Goal: Task Accomplishment & Management: Manage account settings

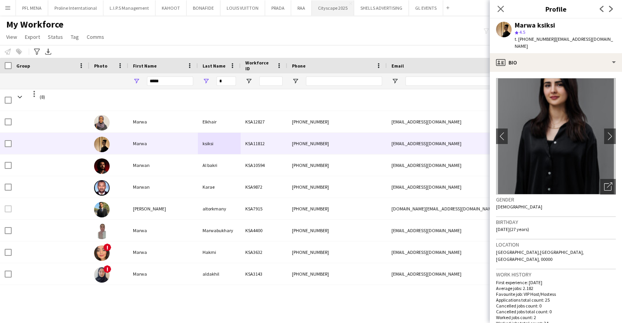
click at [317, 13] on button "Cityscape 2025 Close" at bounding box center [333, 7] width 42 height 15
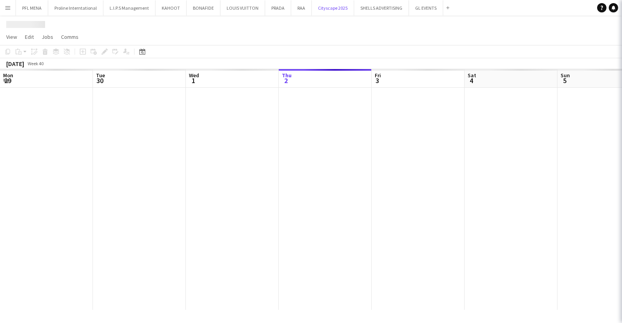
scroll to position [0, 186]
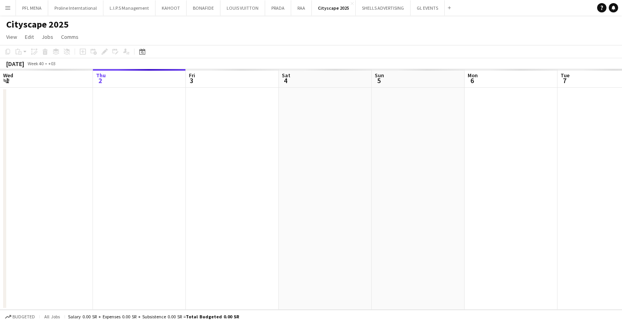
drag, startPoint x: 138, startPoint y: 49, endPoint x: 150, endPoint y: 48, distance: 12.1
click at [139, 49] on icon "Date picker" at bounding box center [142, 52] width 6 height 6
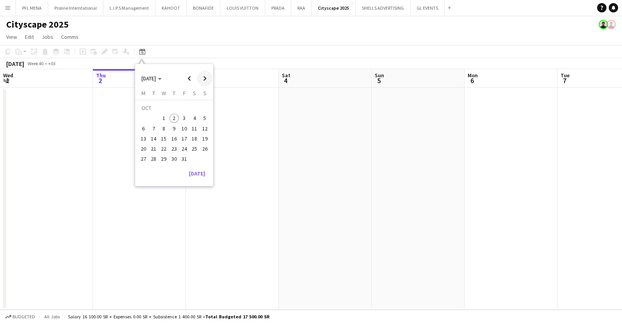
click at [202, 75] on span "Next month" at bounding box center [205, 79] width 16 height 16
click at [191, 139] on span "20" at bounding box center [194, 138] width 9 height 9
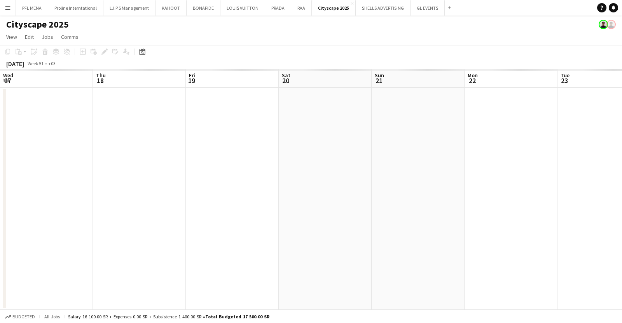
scroll to position [0, 267]
click at [139, 54] on icon "Date picker" at bounding box center [142, 52] width 6 height 6
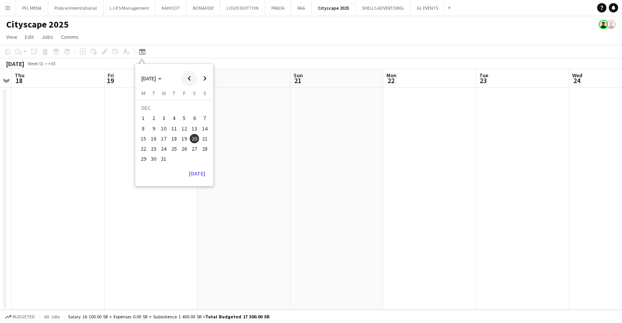
click at [189, 76] on span "Previous month" at bounding box center [190, 79] width 16 height 16
click at [157, 141] on span "18" at bounding box center [153, 140] width 9 height 9
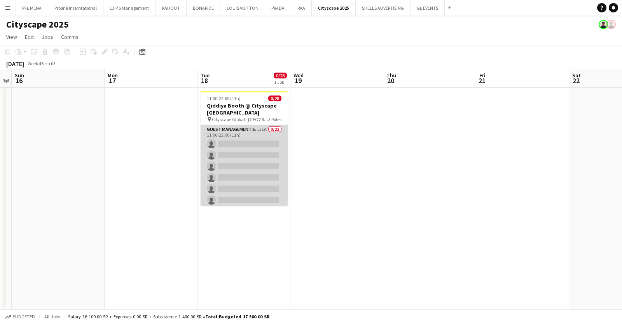
click at [266, 143] on app-card-role "Guest Management Staff 51A 0/22 11:00-22:00 (11h) single-neutral-actions single…" at bounding box center [244, 256] width 87 height 263
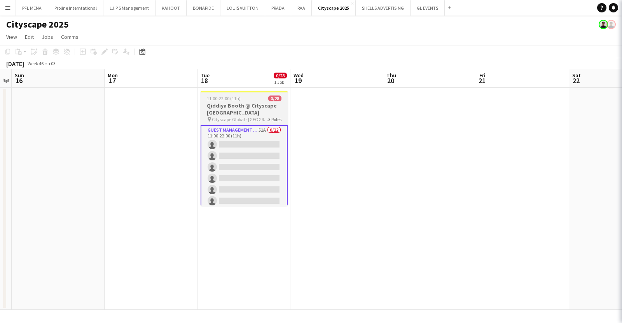
scroll to position [0, 268]
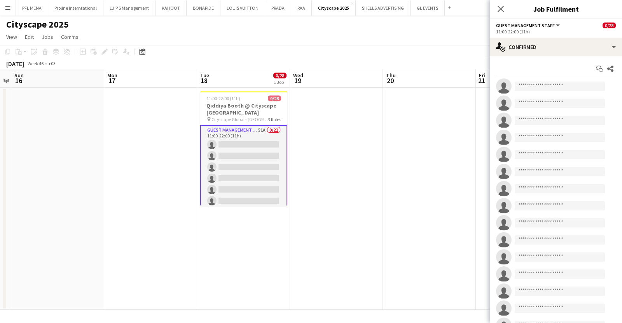
click at [588, 31] on div "11:00-22:00 (11h)" at bounding box center [556, 32] width 120 height 6
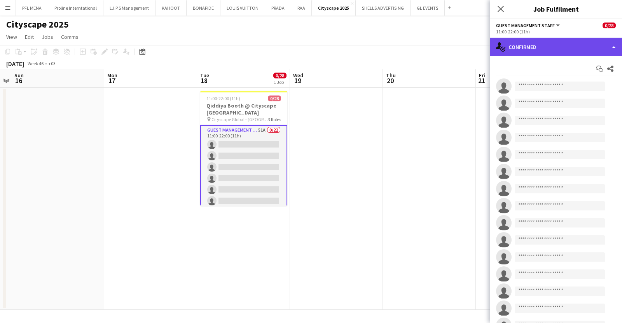
click at [582, 40] on div "single-neutral-actions-check-2 Confirmed" at bounding box center [556, 47] width 132 height 19
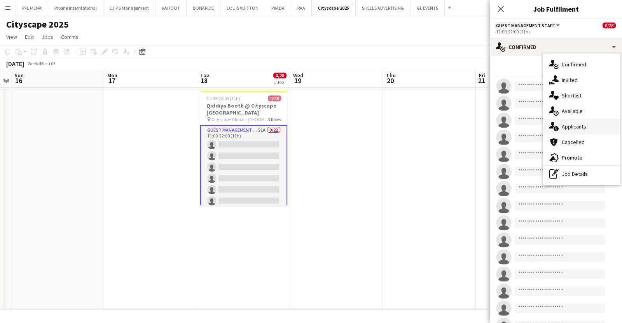
click at [582, 125] on span "Applicants" at bounding box center [574, 126] width 24 height 7
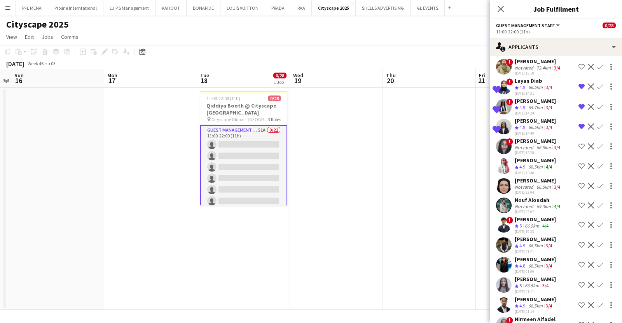
scroll to position [792, 0]
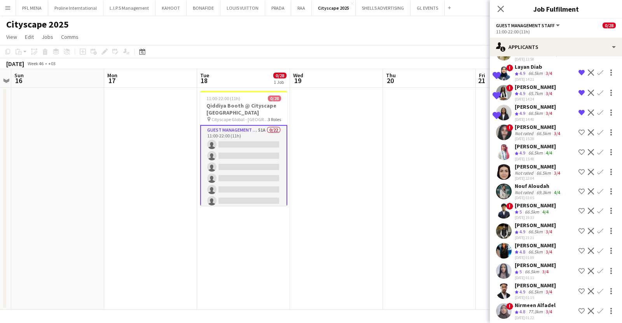
click at [532, 229] on div "66.5km" at bounding box center [535, 232] width 17 height 7
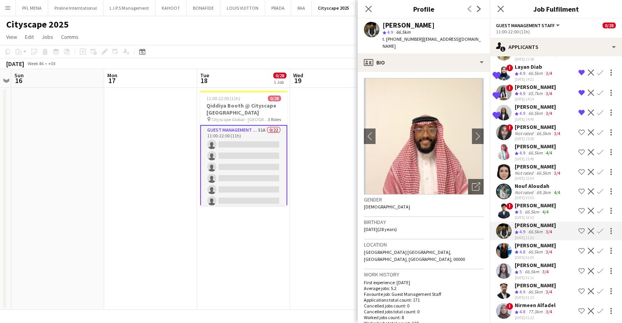
click at [531, 170] on div "Not rated" at bounding box center [525, 173] width 20 height 6
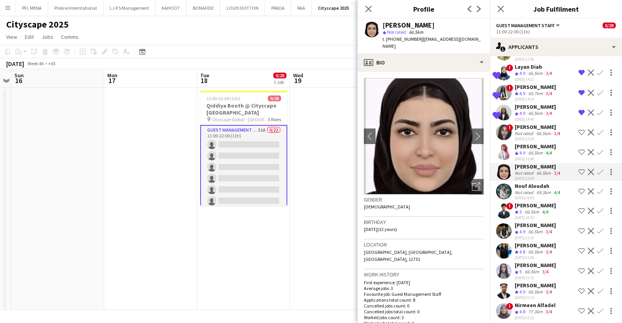
click at [527, 183] on div "Nouf Aloudah" at bounding box center [538, 186] width 47 height 7
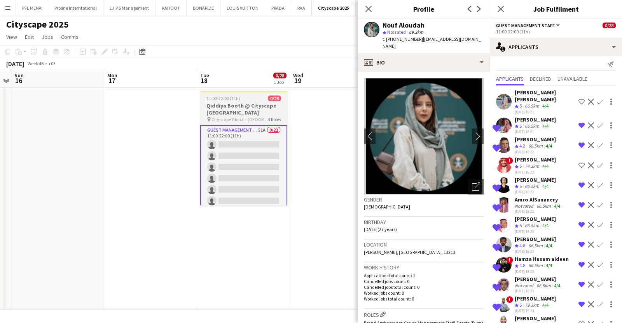
scroll to position [0, 0]
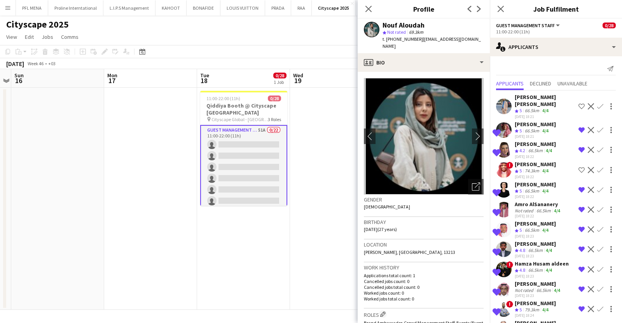
click at [269, 170] on app-card-role "Guest Management Staff 51A 0/22 11:00-22:00 (11h) single-neutral-actions single…" at bounding box center [243, 257] width 87 height 265
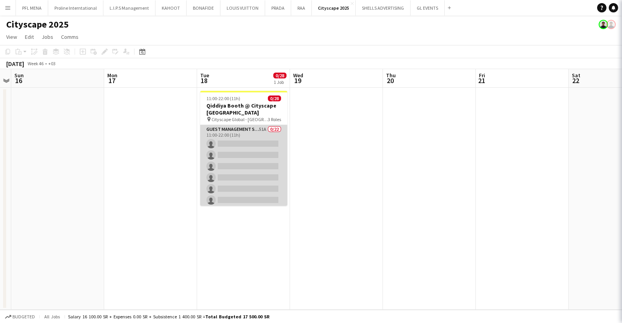
scroll to position [0, 268]
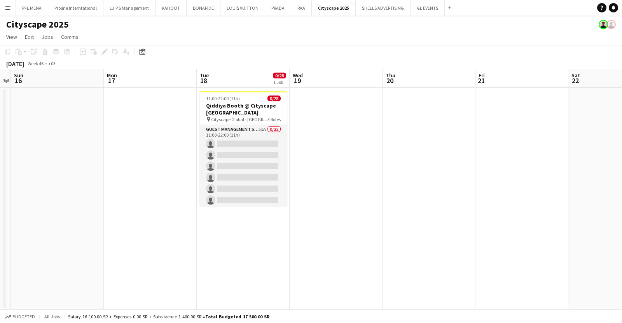
drag, startPoint x: 262, startPoint y: 150, endPoint x: 259, endPoint y: 115, distance: 35.2
click at [262, 150] on app-card-role "Guest Management Staff 51A 0/22 11:00-22:00 (11h) single-neutral-actions single…" at bounding box center [243, 256] width 87 height 263
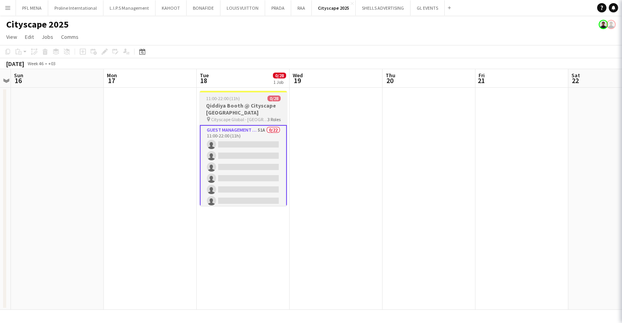
scroll to position [0, 268]
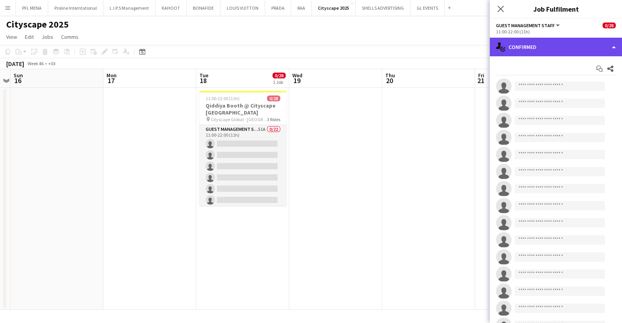
click at [540, 54] on div "single-neutral-actions-check-2 Confirmed" at bounding box center [556, 47] width 132 height 19
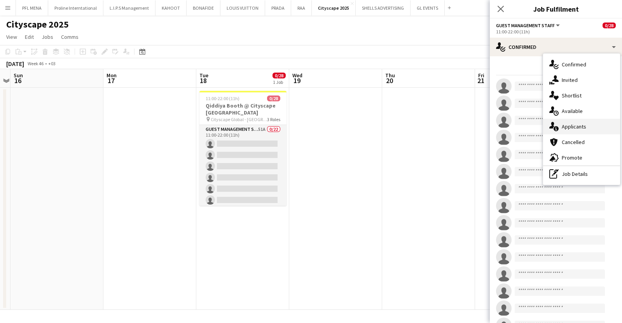
click at [580, 129] on span "Applicants" at bounding box center [574, 126] width 24 height 7
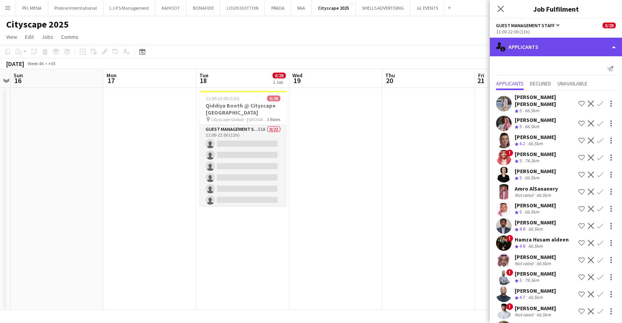
click at [560, 52] on div "single-neutral-actions-information Applicants" at bounding box center [556, 47] width 132 height 19
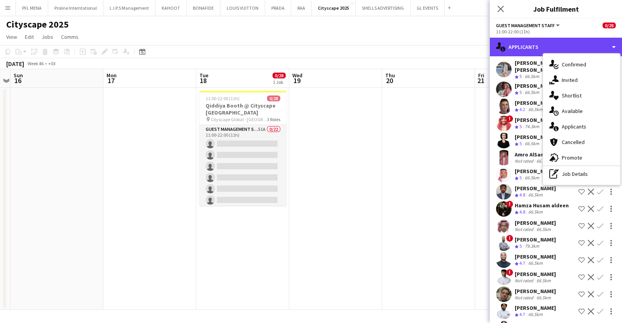
scroll to position [0, 0]
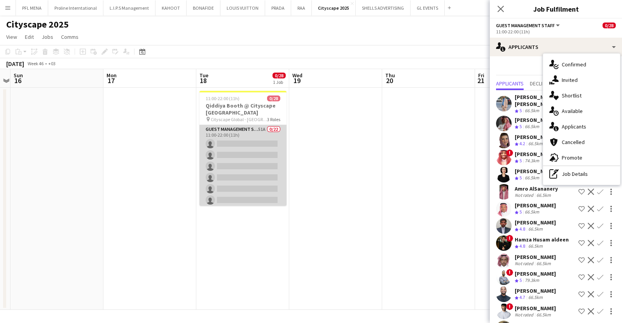
click at [222, 184] on app-card-role "Guest Management Staff 51A 0/22 11:00-22:00 (11h) single-neutral-actions single…" at bounding box center [242, 256] width 87 height 263
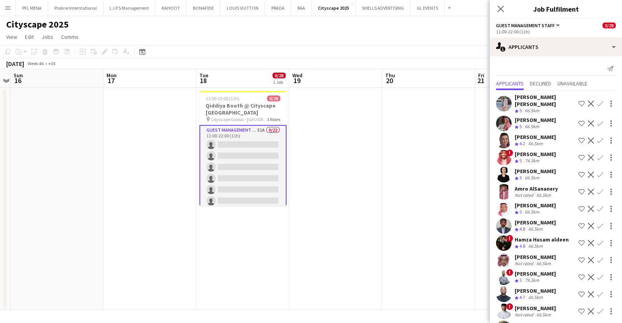
click at [222, 184] on app-card-role "Guest Management Staff 51A 0/22 11:00-22:00 (11h) single-neutral-actions single…" at bounding box center [242, 257] width 87 height 265
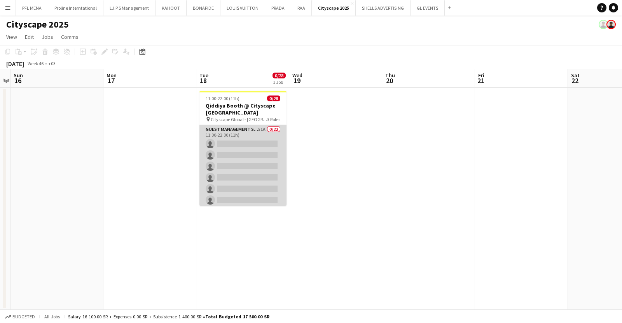
click at [224, 184] on app-card-role "Guest Management Staff 51A 0/22 11:00-22:00 (11h) single-neutral-actions single…" at bounding box center [242, 256] width 87 height 263
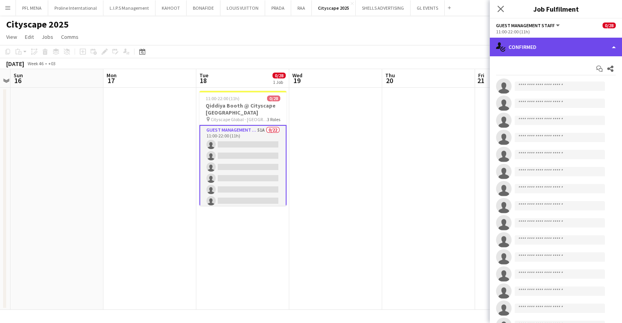
click at [572, 50] on div "single-neutral-actions-check-2 Confirmed" at bounding box center [556, 47] width 132 height 19
